Goal: Information Seeking & Learning: Learn about a topic

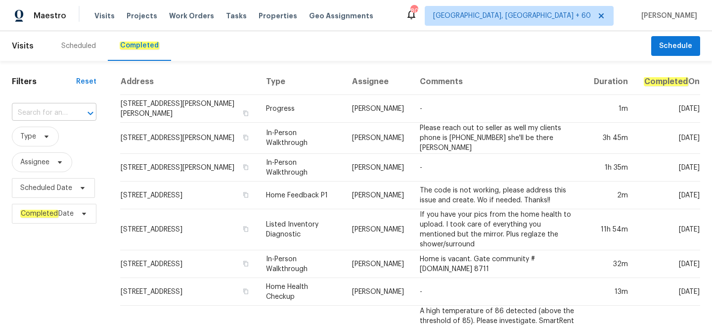
click at [69, 110] on div "​" at bounding box center [54, 112] width 85 height 15
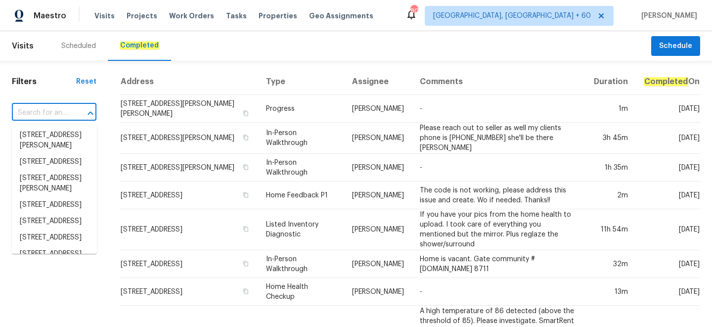
paste input "[STREET_ADDRESS][PERSON_NAME]"
type input "[STREET_ADDRESS][PERSON_NAME]"
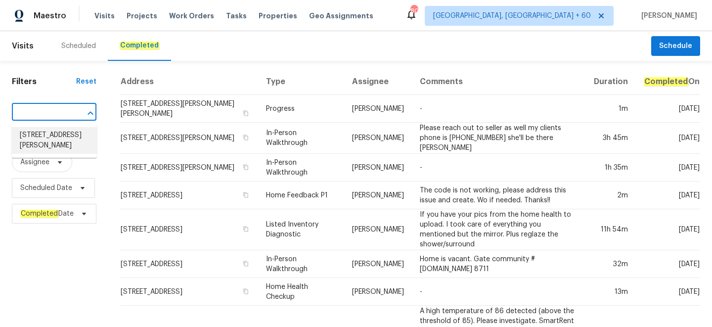
click at [62, 135] on li "[STREET_ADDRESS][PERSON_NAME]" at bounding box center [54, 140] width 85 height 27
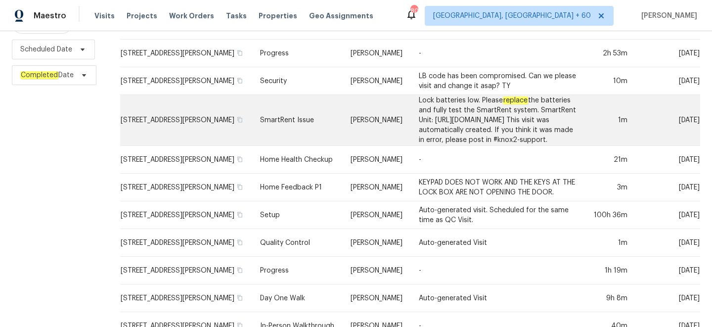
scroll to position [169, 0]
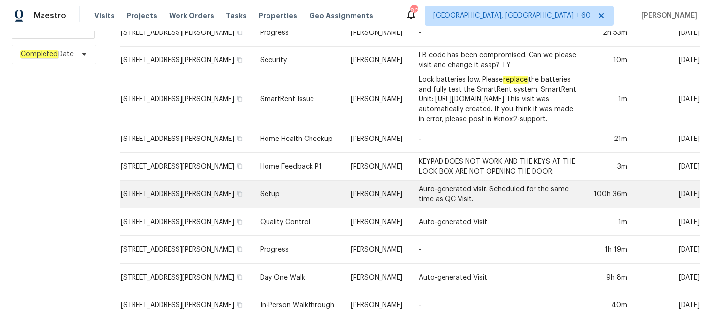
click at [264, 192] on td "Setup" at bounding box center [297, 195] width 91 height 28
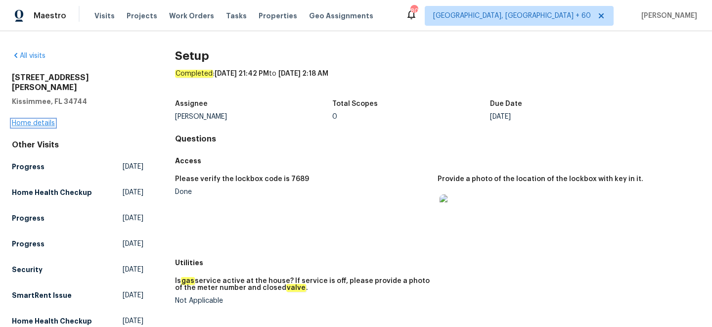
click at [22, 120] on link "Home details" at bounding box center [33, 123] width 43 height 7
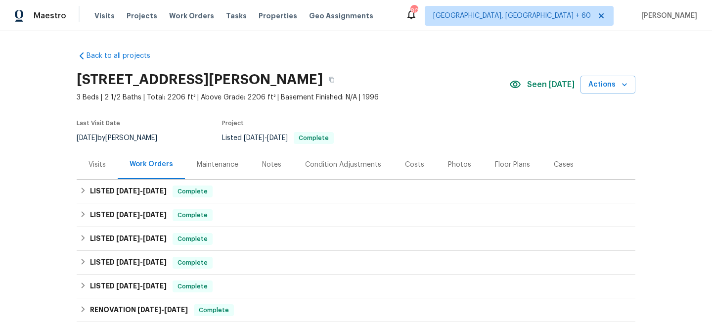
click at [450, 169] on div "Photos" at bounding box center [459, 164] width 47 height 29
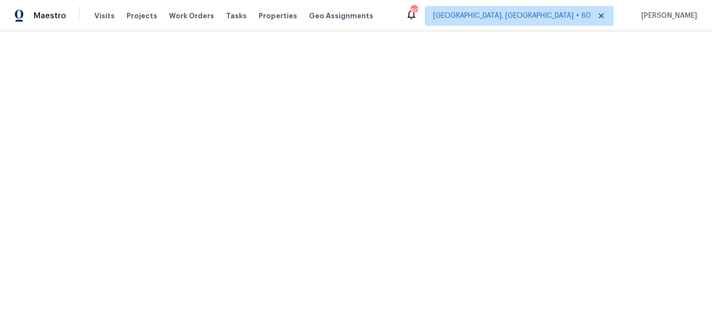
scroll to position [270, 0]
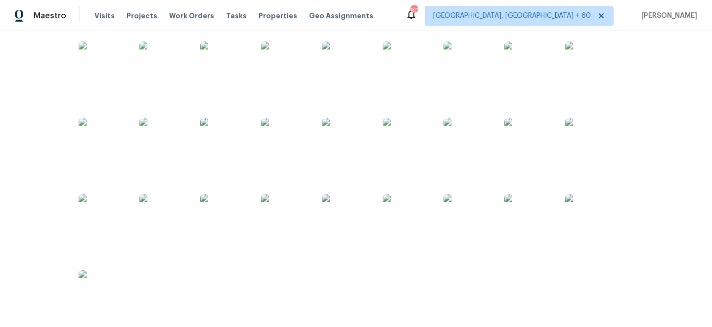
click at [463, 222] on img at bounding box center [468, 218] width 49 height 49
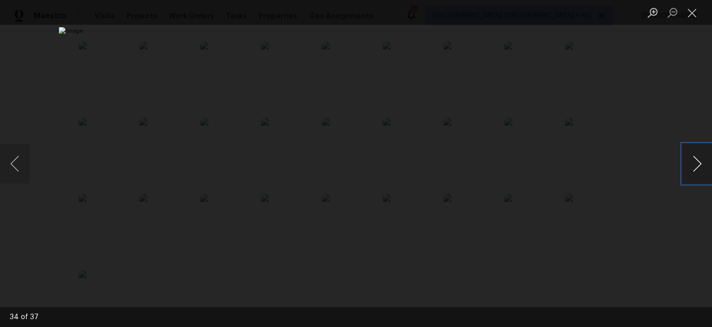
click at [696, 158] on button "Next image" at bounding box center [698, 164] width 30 height 40
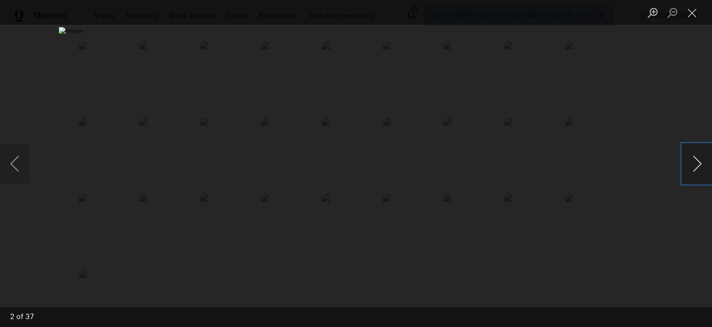
click at [696, 158] on button "Next image" at bounding box center [698, 164] width 30 height 40
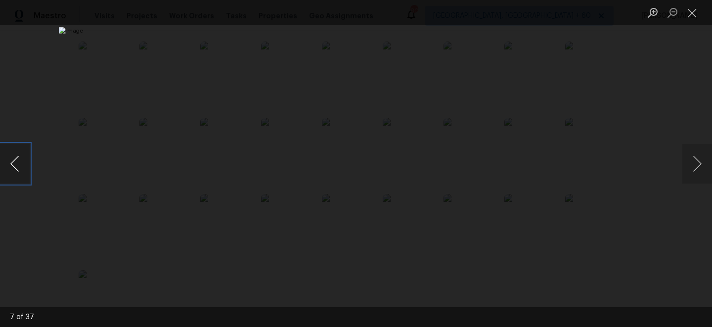
click at [15, 171] on button "Previous image" at bounding box center [15, 164] width 30 height 40
click at [699, 168] on button "Next image" at bounding box center [698, 164] width 30 height 40
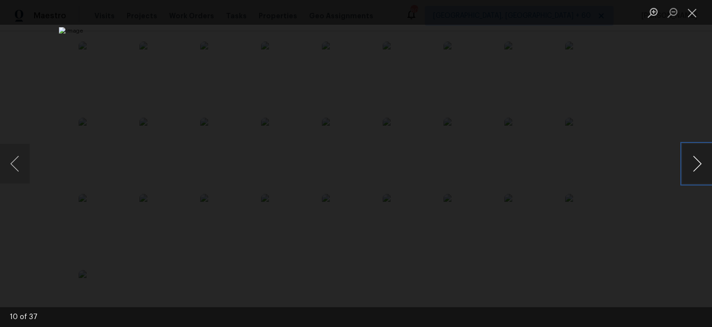
click at [699, 168] on button "Next image" at bounding box center [698, 164] width 30 height 40
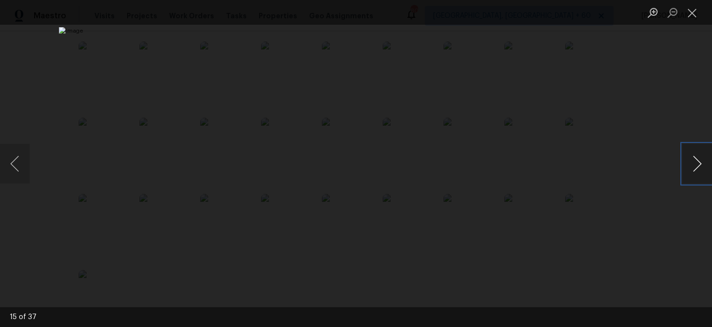
click at [699, 168] on button "Next image" at bounding box center [698, 164] width 30 height 40
click at [14, 168] on button "Previous image" at bounding box center [15, 164] width 30 height 40
click at [696, 157] on button "Next image" at bounding box center [698, 164] width 30 height 40
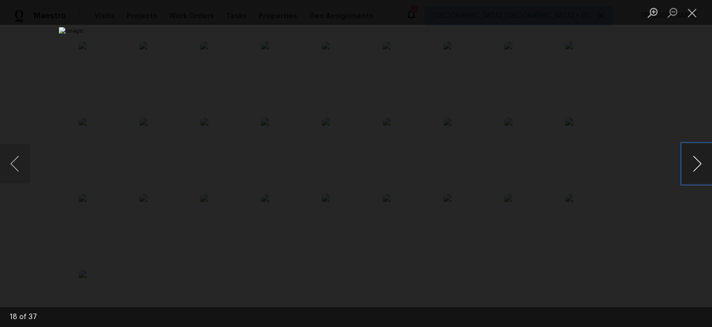
click at [696, 157] on button "Next image" at bounding box center [698, 164] width 30 height 40
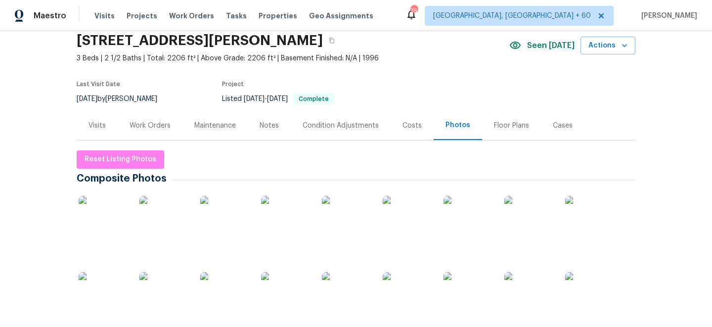
scroll to position [82, 0]
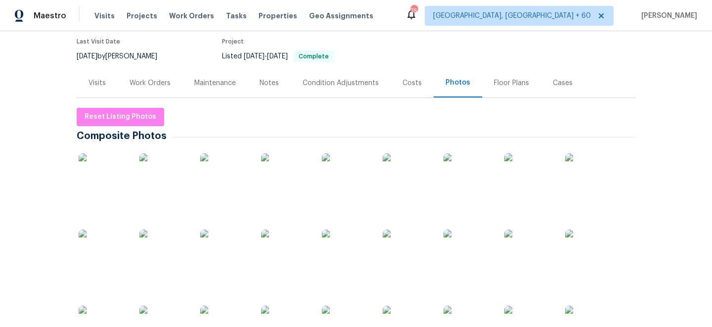
click at [124, 190] on img at bounding box center [103, 177] width 49 height 49
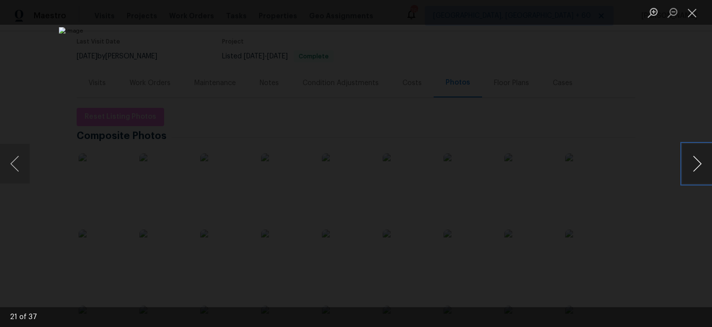
click at [694, 163] on button "Next image" at bounding box center [698, 164] width 30 height 40
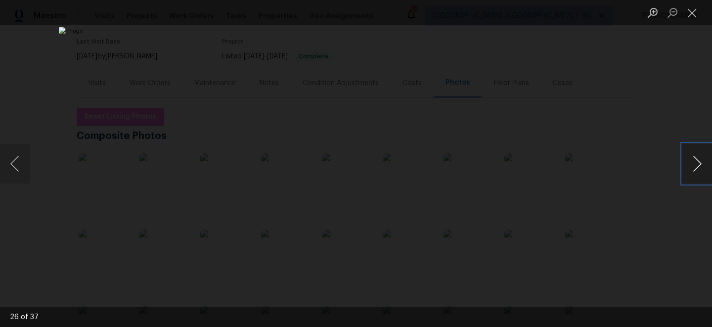
click at [697, 168] on button "Next image" at bounding box center [698, 164] width 30 height 40
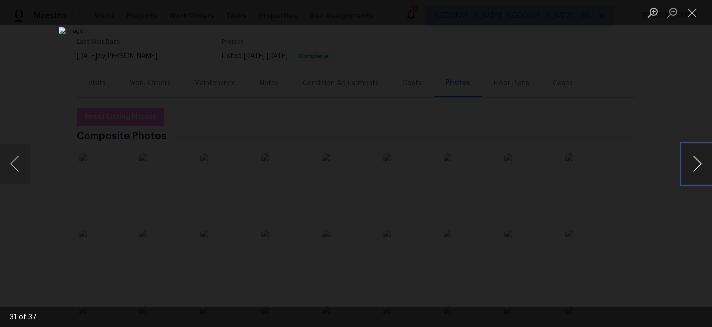
click at [697, 168] on button "Next image" at bounding box center [698, 164] width 30 height 40
click at [699, 163] on button "Next image" at bounding box center [698, 164] width 30 height 40
click at [12, 161] on button "Previous image" at bounding box center [15, 164] width 30 height 40
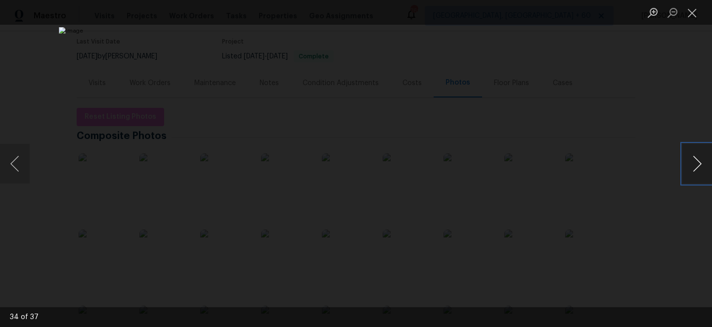
click at [703, 166] on button "Next image" at bounding box center [698, 164] width 30 height 40
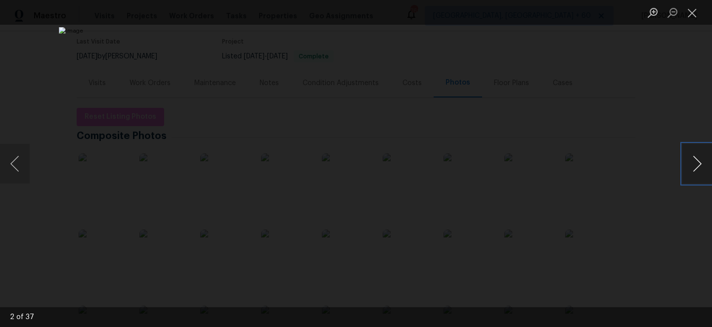
click at [703, 166] on button "Next image" at bounding box center [698, 164] width 30 height 40
click at [702, 168] on button "Next image" at bounding box center [698, 164] width 30 height 40
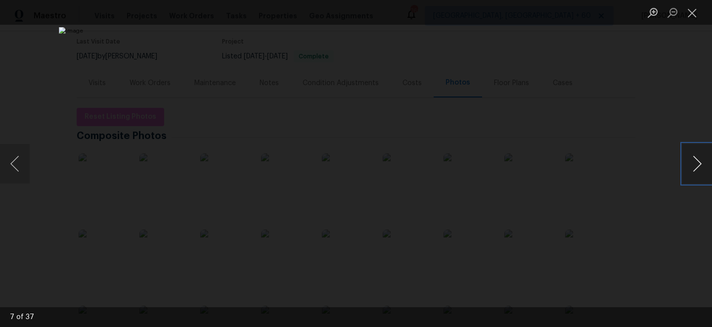
click at [702, 168] on button "Next image" at bounding box center [698, 164] width 30 height 40
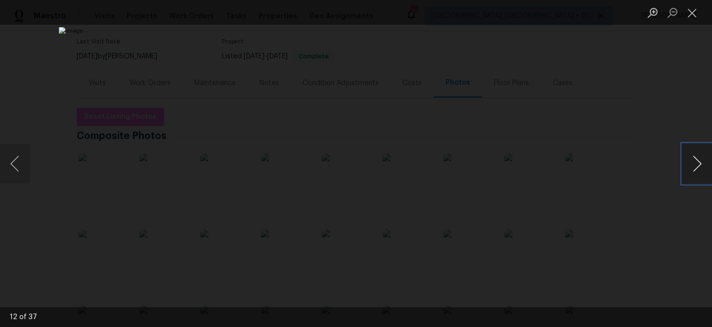
click at [702, 168] on button "Next image" at bounding box center [698, 164] width 30 height 40
click at [691, 157] on button "Next image" at bounding box center [698, 164] width 30 height 40
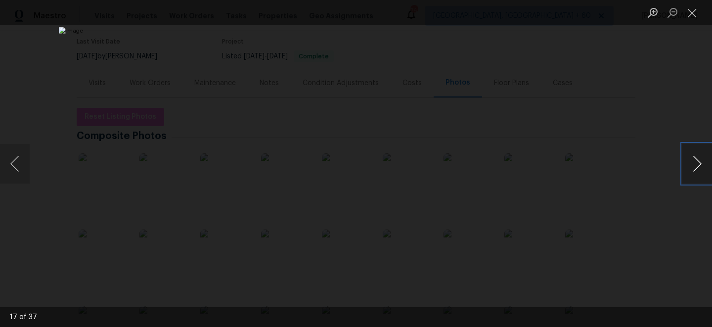
click at [691, 157] on button "Next image" at bounding box center [698, 164] width 30 height 40
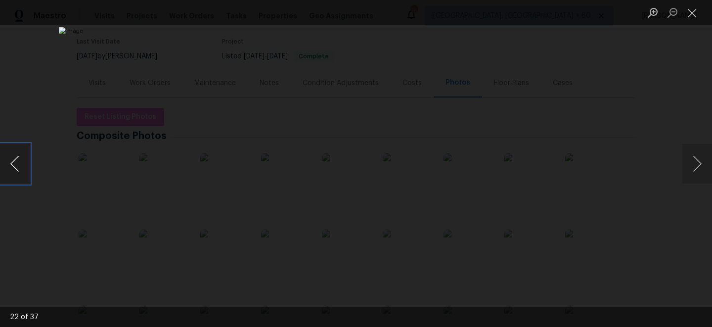
click at [17, 158] on button "Previous image" at bounding box center [15, 164] width 30 height 40
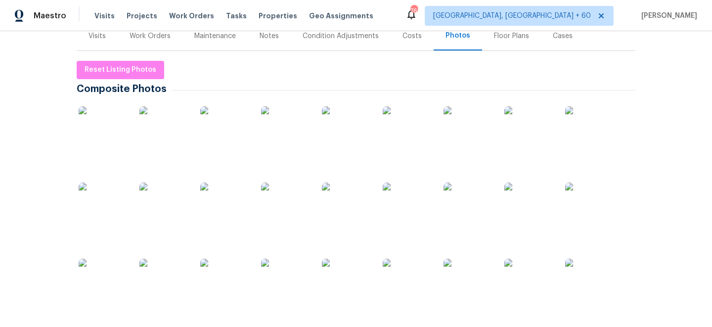
scroll to position [131, 0]
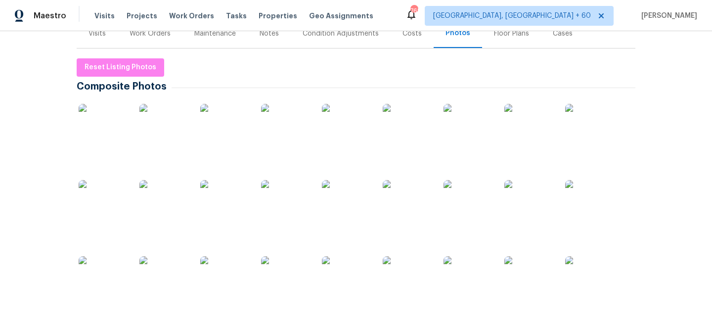
click at [464, 214] on img at bounding box center [468, 204] width 49 height 49
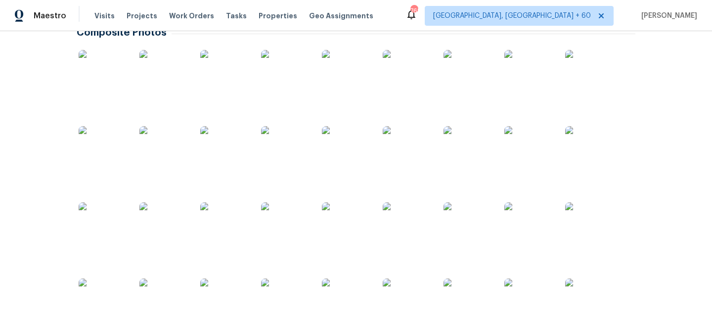
scroll to position [81, 0]
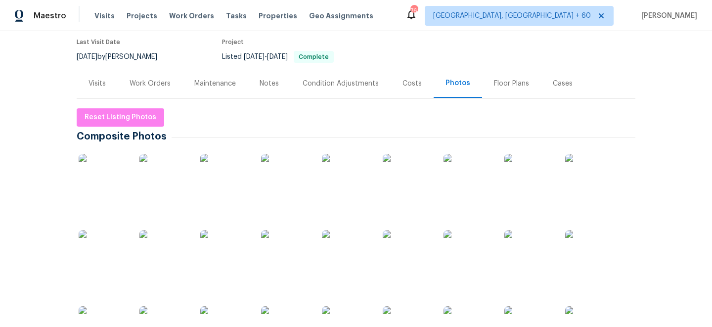
click at [103, 185] on img at bounding box center [103, 178] width 49 height 49
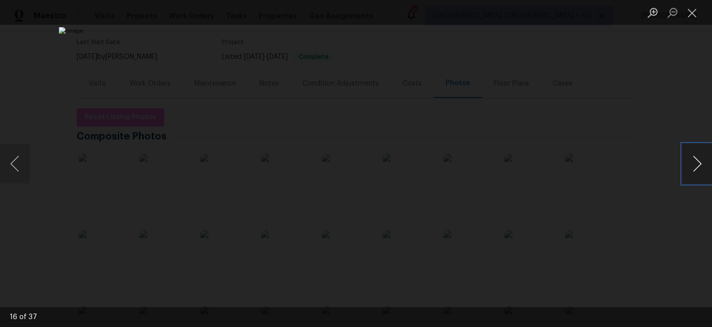
click at [701, 161] on button "Next image" at bounding box center [698, 164] width 30 height 40
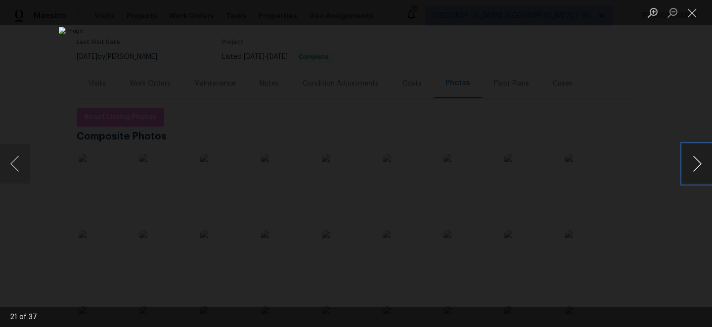
click at [692, 160] on button "Next image" at bounding box center [698, 164] width 30 height 40
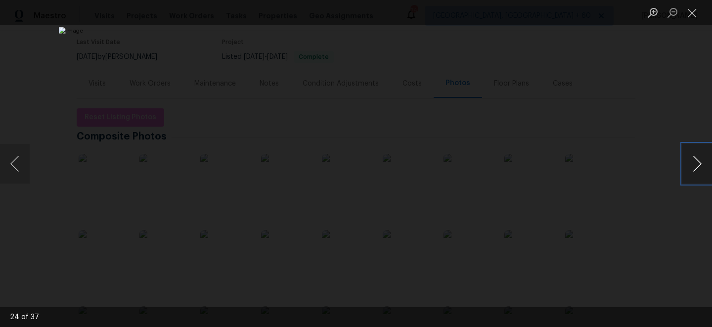
click at [692, 160] on button "Next image" at bounding box center [698, 164] width 30 height 40
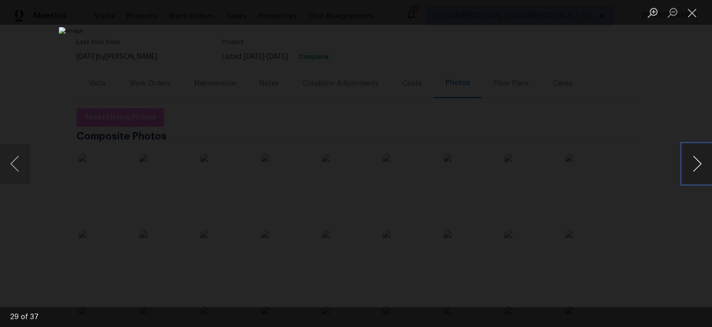
click at [692, 160] on button "Next image" at bounding box center [698, 164] width 30 height 40
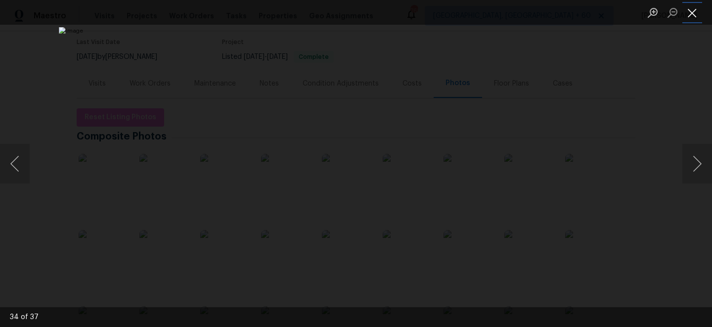
click at [697, 14] on button "Close lightbox" at bounding box center [693, 12] width 20 height 17
